Goal: Complete application form: Complete application form

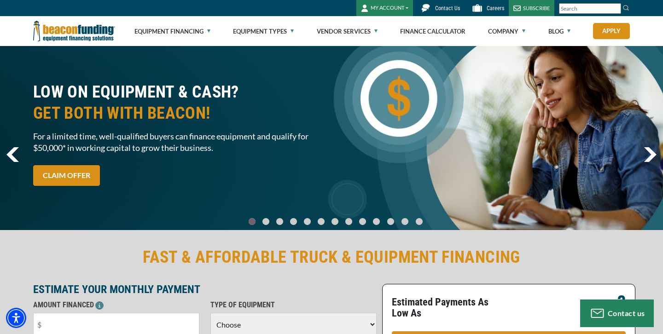
click at [390, 11] on button "MY ACCOUNT" at bounding box center [384, 8] width 57 height 16
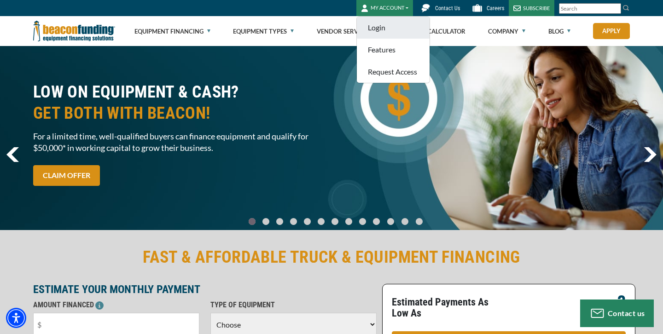
click at [380, 30] on link "Login" at bounding box center [393, 28] width 73 height 22
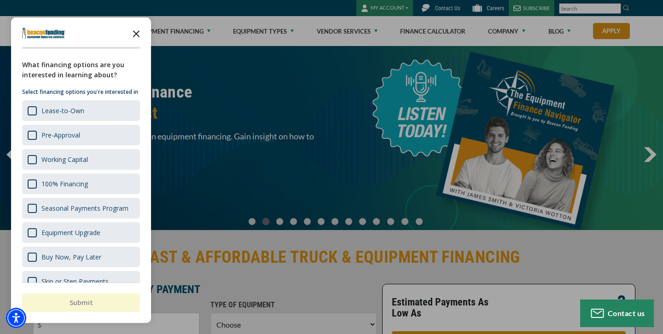
click at [143, 32] on icon "Close the survey" at bounding box center [136, 33] width 18 height 18
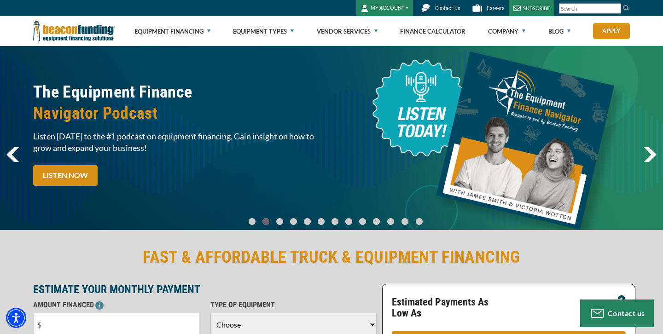
click at [378, 8] on button "MY ACCOUNT" at bounding box center [384, 8] width 57 height 16
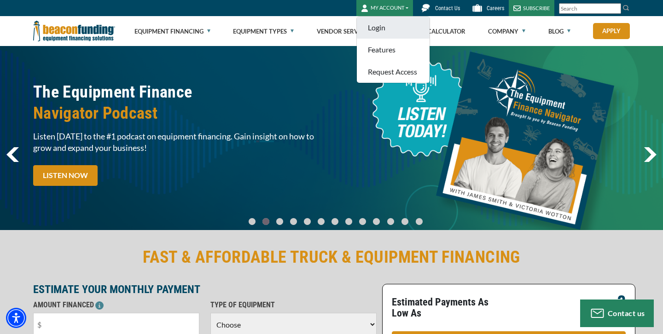
click at [377, 32] on link "Login" at bounding box center [393, 28] width 73 height 22
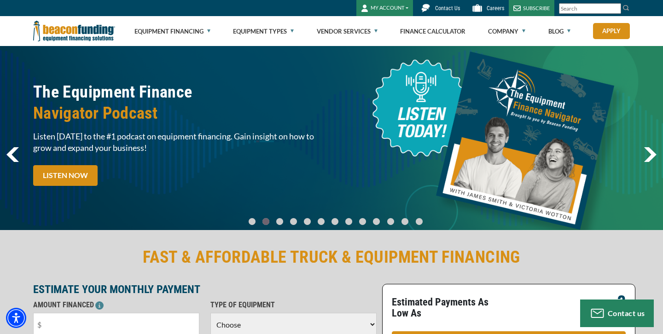
click at [404, 9] on button "MY ACCOUNT" at bounding box center [384, 8] width 57 height 16
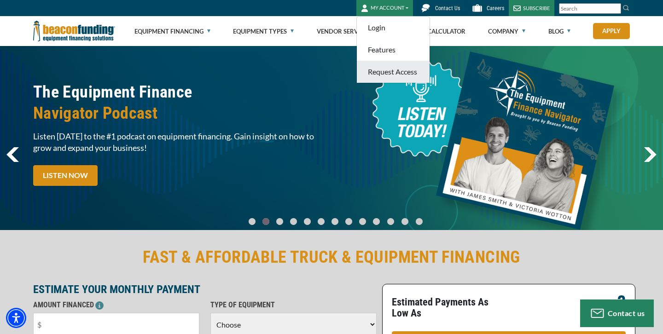
click at [384, 69] on link "Request Access" at bounding box center [393, 72] width 73 height 22
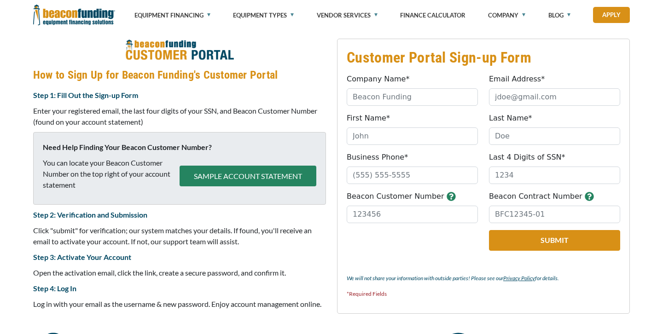
scroll to position [366, 0]
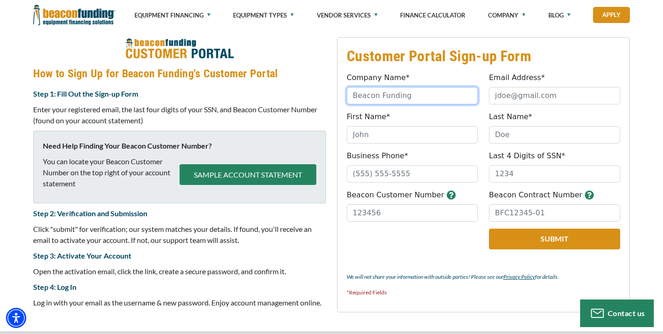
click at [380, 89] on input "Company Name*" at bounding box center [411, 95] width 131 height 17
type input "Envida Design, Inc"
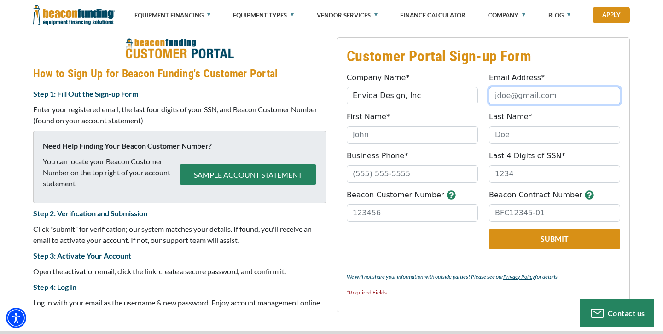
click at [517, 98] on input "Email Address*" at bounding box center [554, 95] width 131 height 17
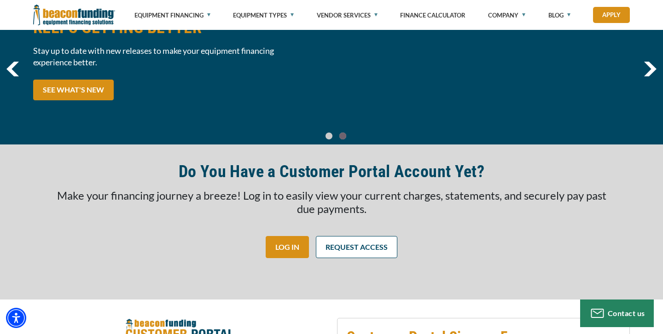
scroll to position [0, 0]
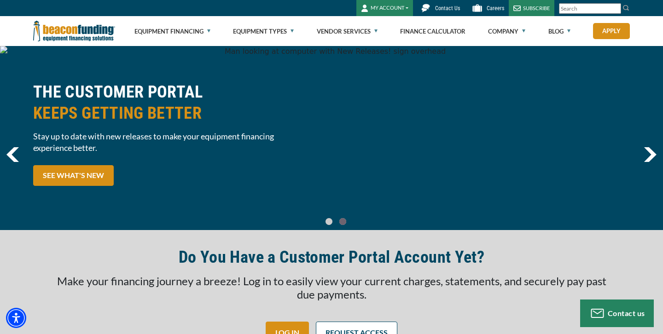
type input "[PERSON_NAME]@"
click at [384, 13] on button "MY ACCOUNT" at bounding box center [384, 8] width 57 height 16
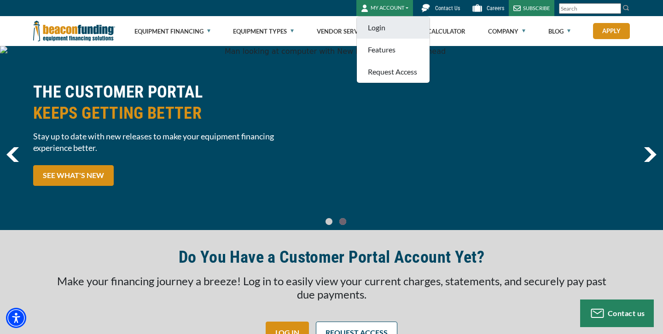
click at [380, 27] on link "Login" at bounding box center [393, 28] width 73 height 22
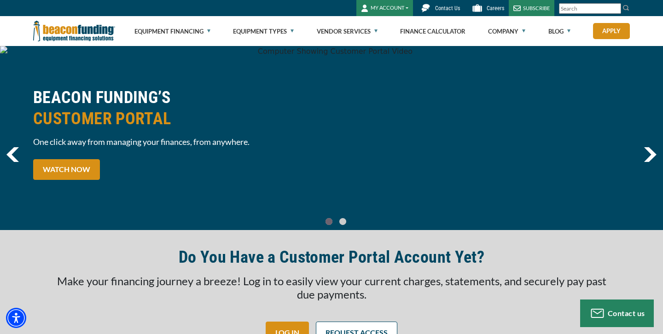
click at [395, 7] on button "MY ACCOUNT" at bounding box center [384, 8] width 57 height 16
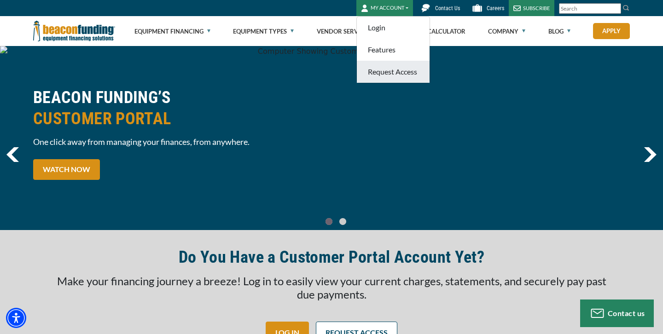
click at [385, 68] on link "Request Access" at bounding box center [393, 72] width 73 height 22
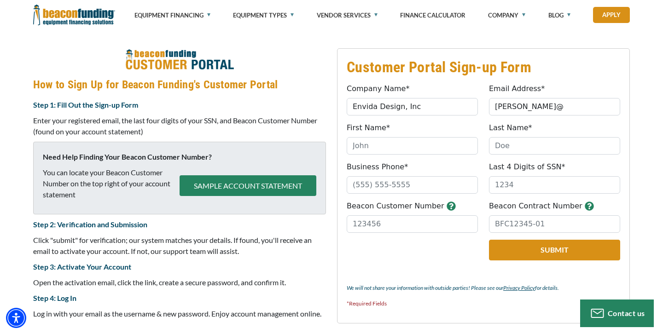
scroll to position [366, 0]
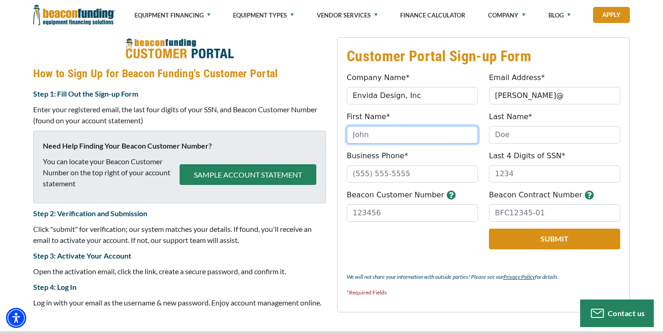
click at [419, 137] on input "First Name*" at bounding box center [411, 134] width 131 height 17
type input "[PERSON_NAME]"
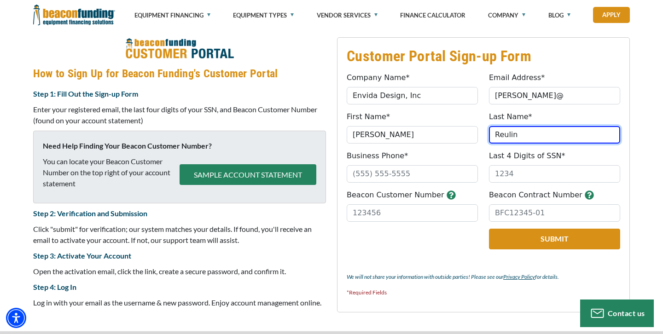
type input "[PERSON_NAME]"
type input "[PHONE_NUMBER]"
type input "[PERSON_NAME]"
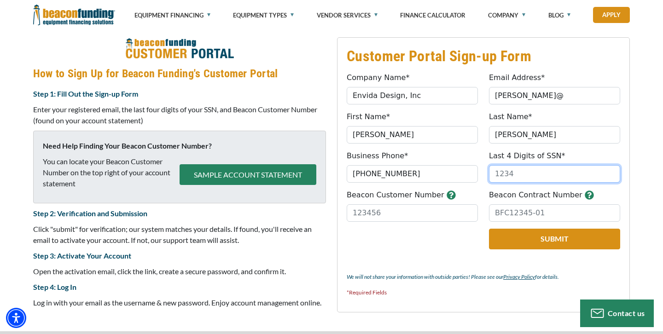
click at [543, 172] on input "Last 4 Digits of SSN*" at bounding box center [554, 173] width 131 height 17
type input "2818"
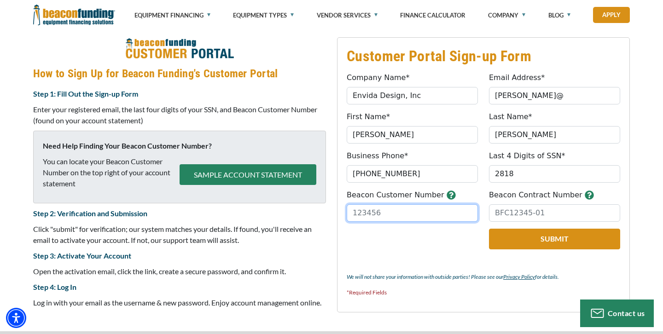
click at [410, 211] on input "Beacon Customer Number" at bounding box center [411, 212] width 131 height 17
type input "32134"
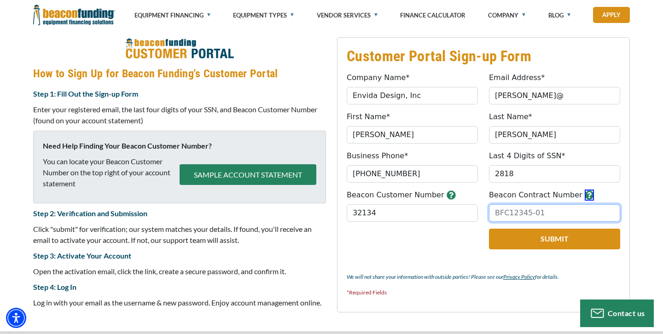
click at [498, 213] on input "Beacon Contract Number" at bounding box center [554, 212] width 131 height 17
paste input "BFC19100-01"
type input "BFC19100-01"
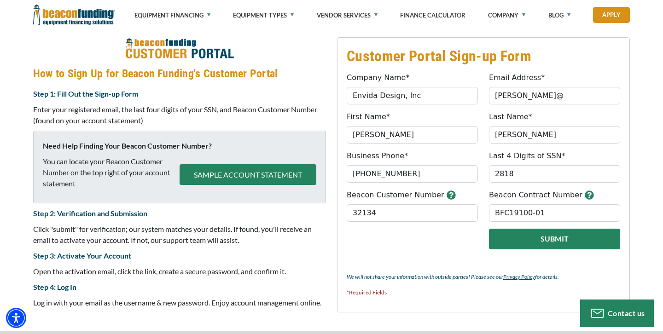
click at [535, 230] on button "Submit" at bounding box center [554, 239] width 131 height 21
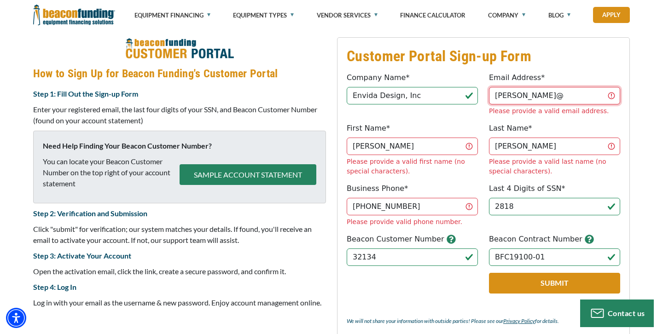
click at [527, 101] on input "[PERSON_NAME]@" at bounding box center [554, 95] width 131 height 17
type input "[PERSON_NAME][EMAIL_ADDRESS][DOMAIN_NAME]"
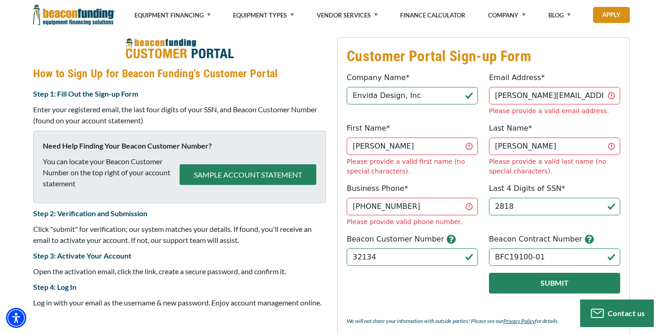
click at [557, 273] on button "Submit" at bounding box center [554, 283] width 131 height 21
